Goal: Task Accomplishment & Management: Manage account settings

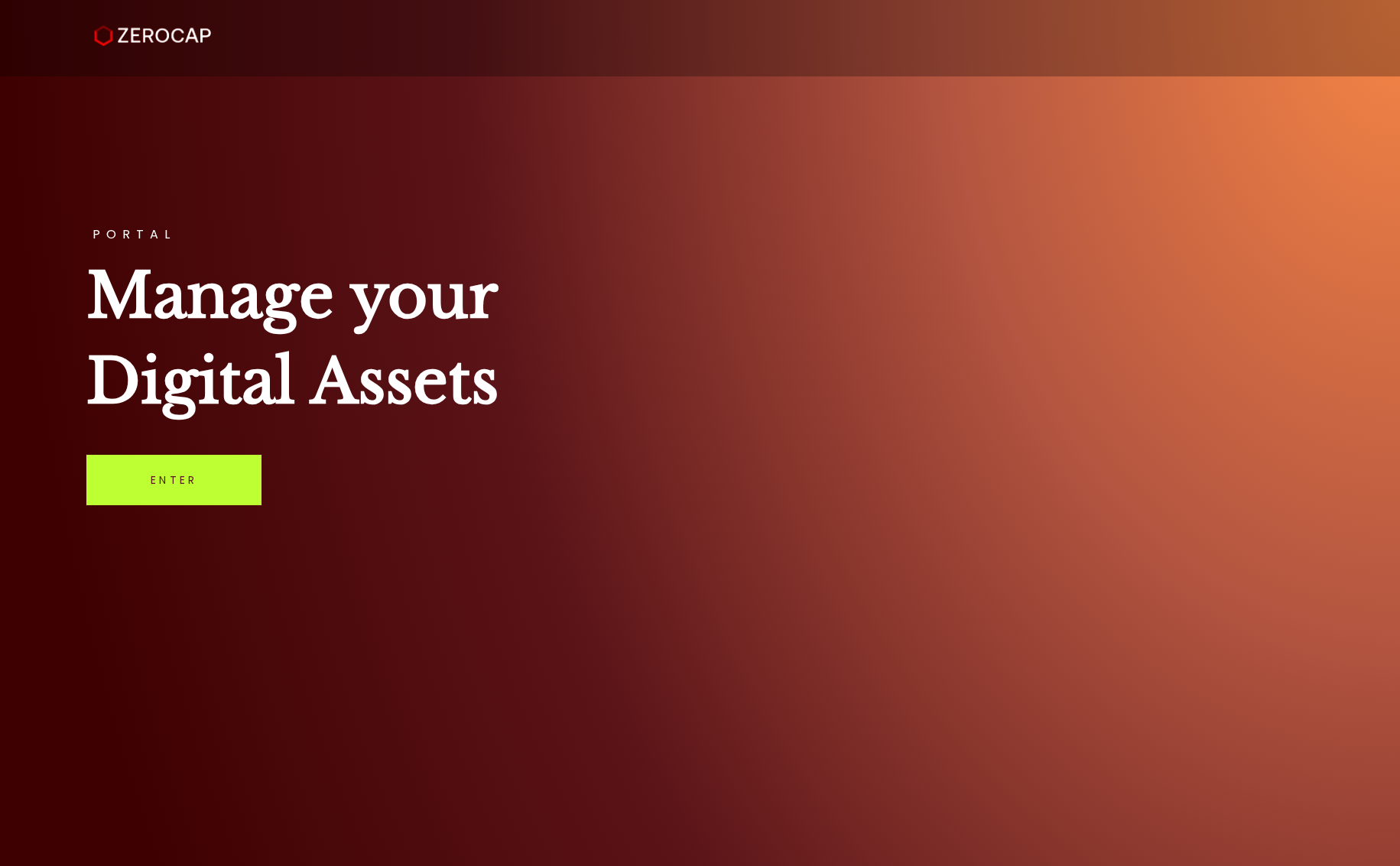
click at [182, 481] on link "Enter" at bounding box center [174, 480] width 175 height 50
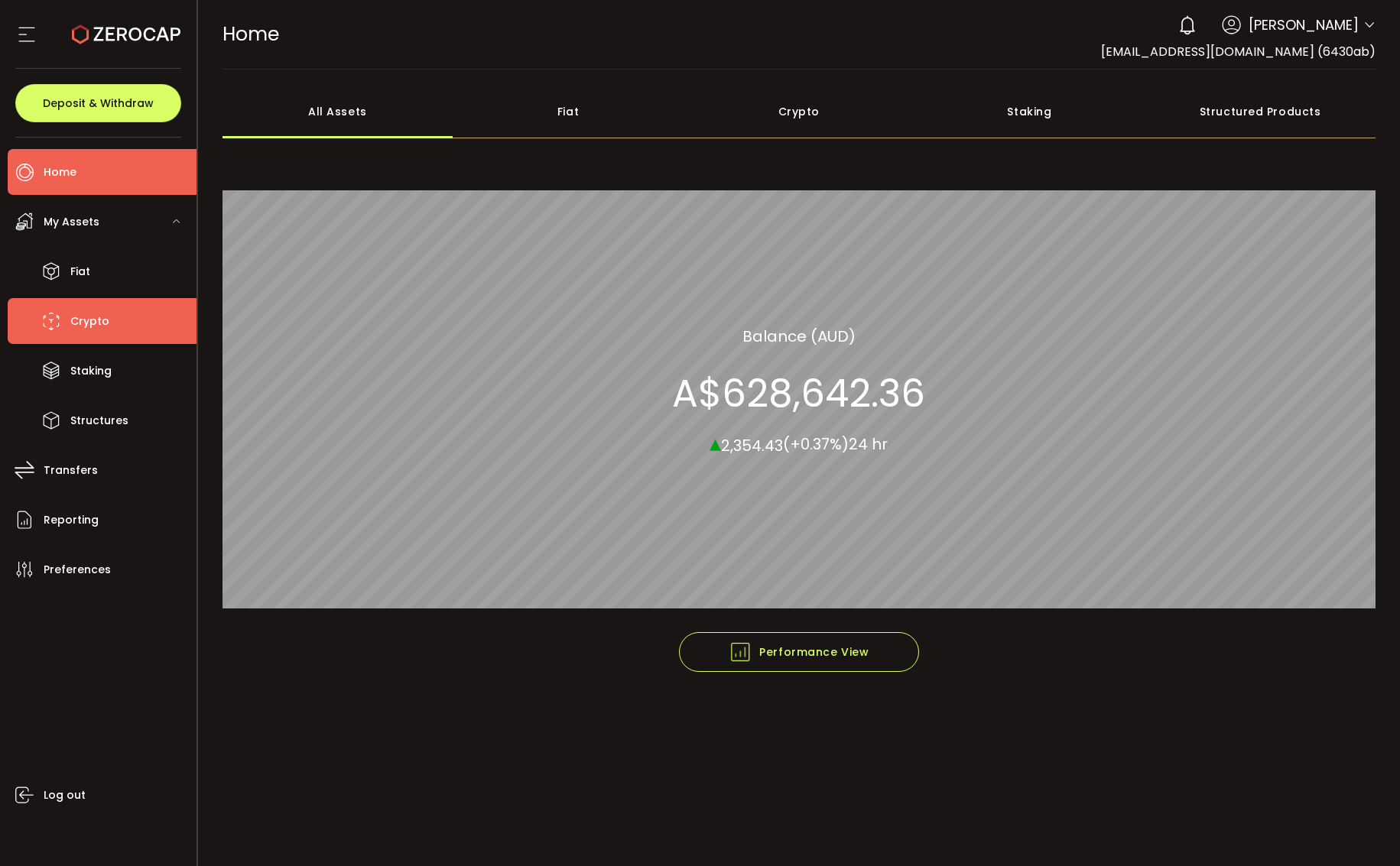
click at [80, 314] on span "Crypto" at bounding box center [90, 321] width 39 height 22
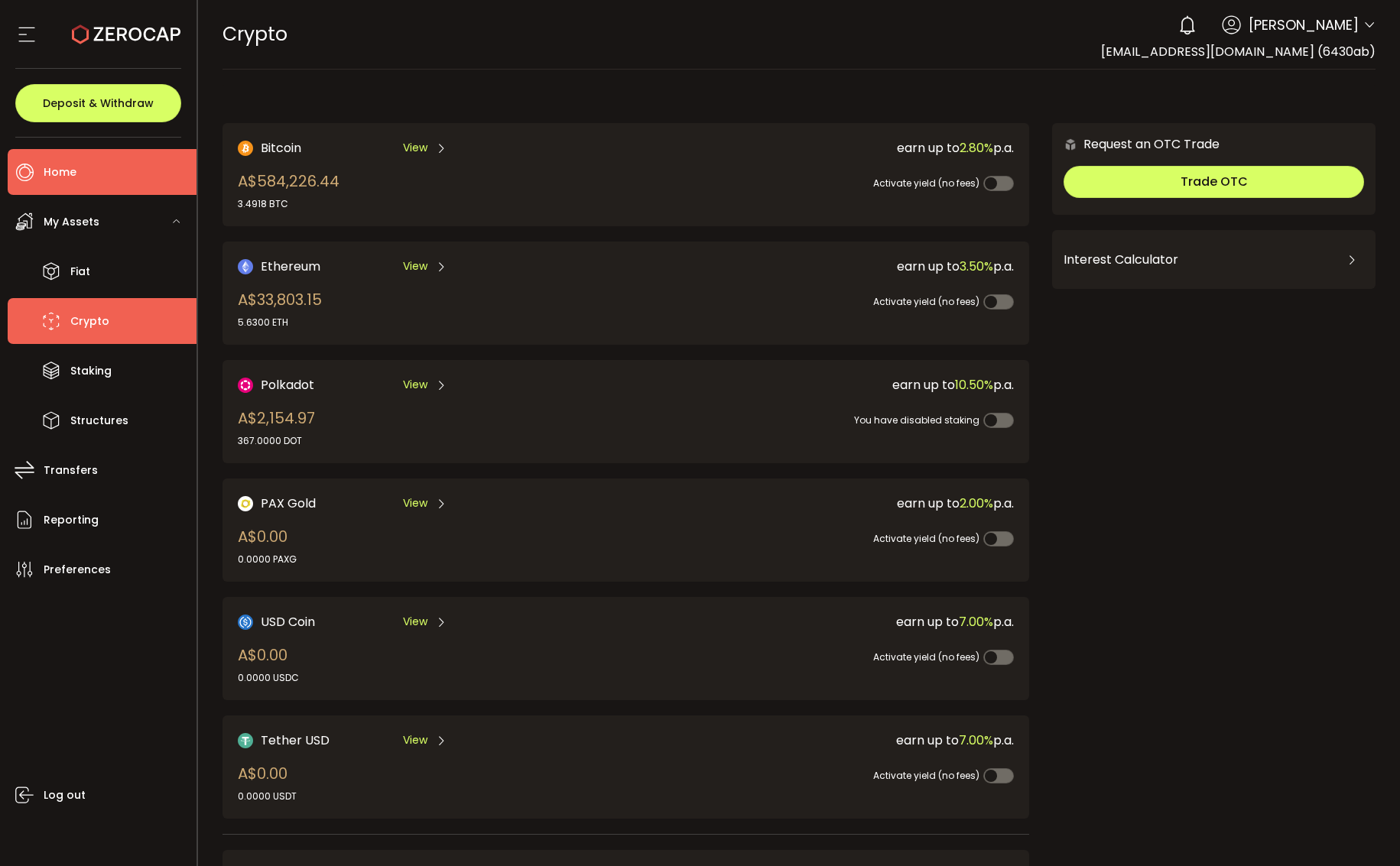
click at [57, 173] on span "Home" at bounding box center [60, 172] width 33 height 22
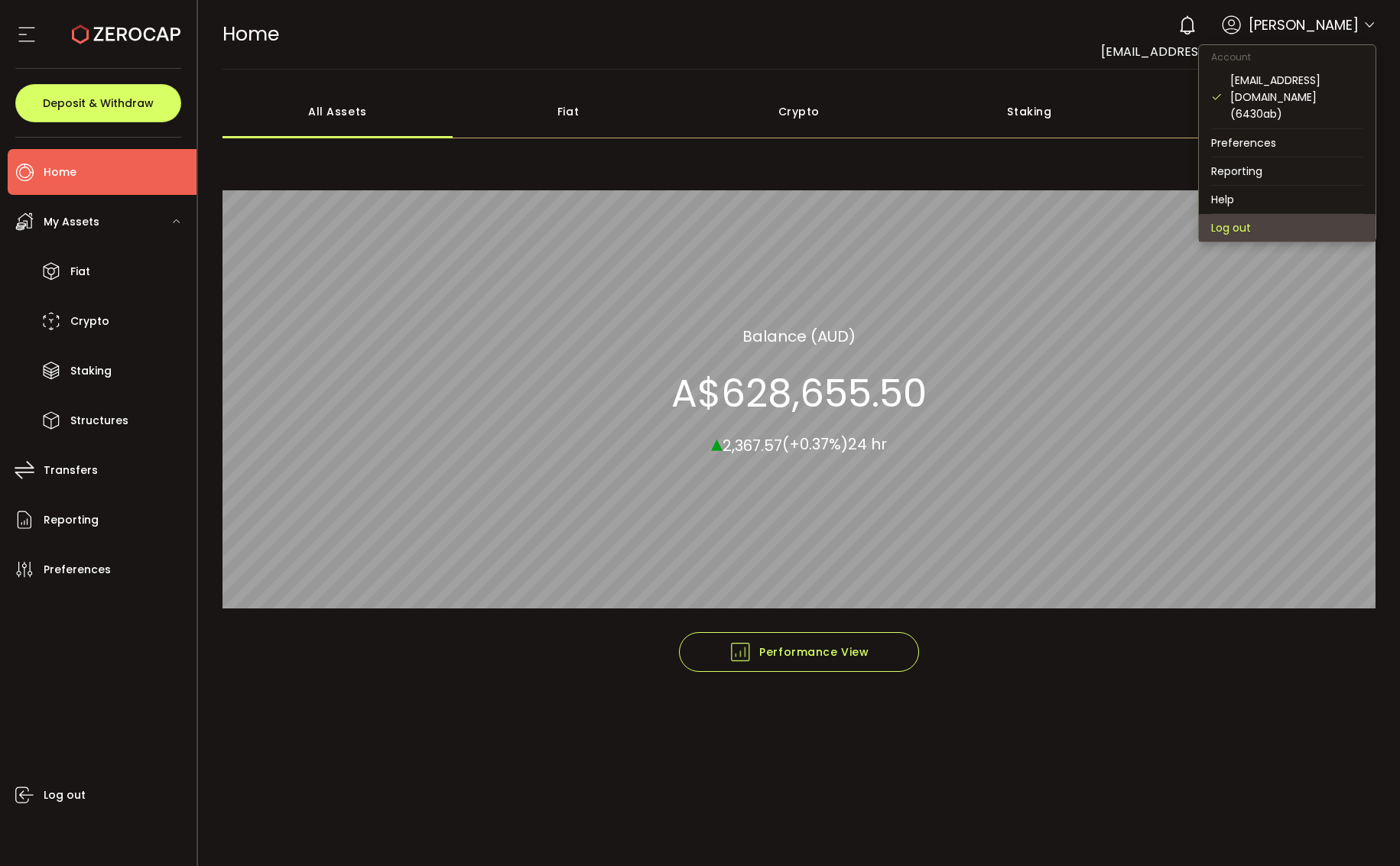
click at [1236, 214] on li "Log out" at bounding box center [1287, 228] width 176 height 28
